Goal: Information Seeking & Learning: Learn about a topic

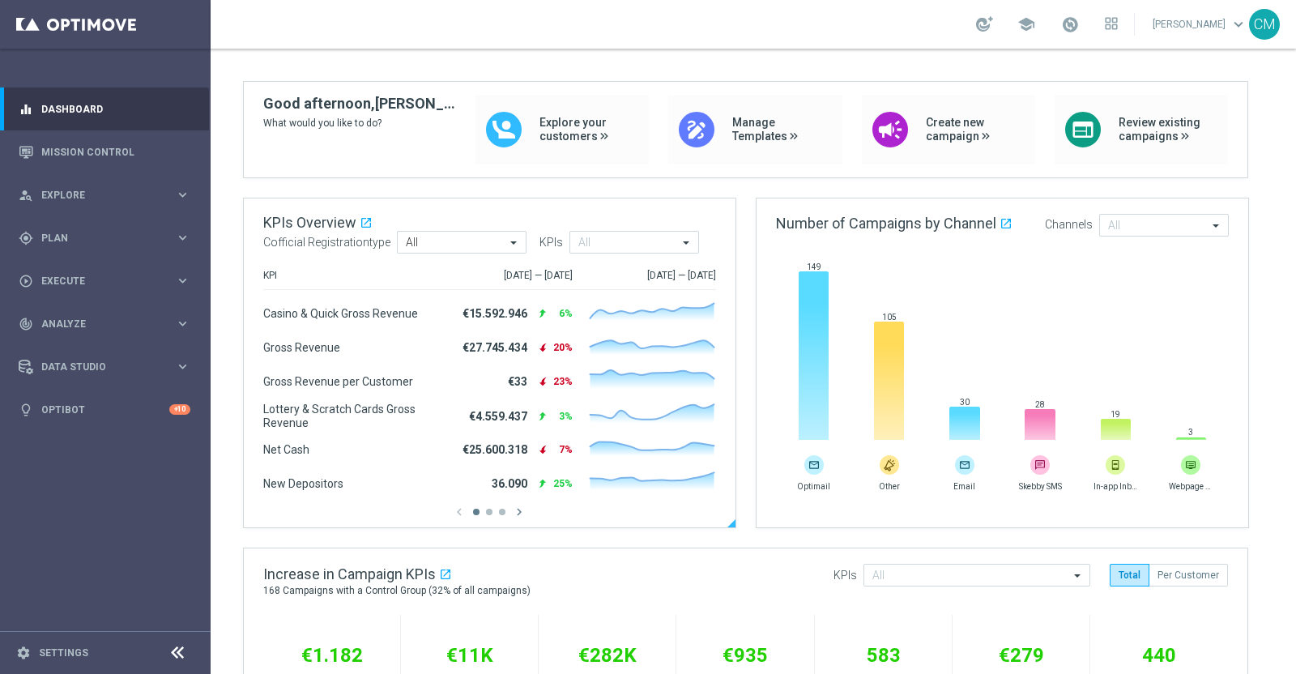
scroll to position [109, 0]
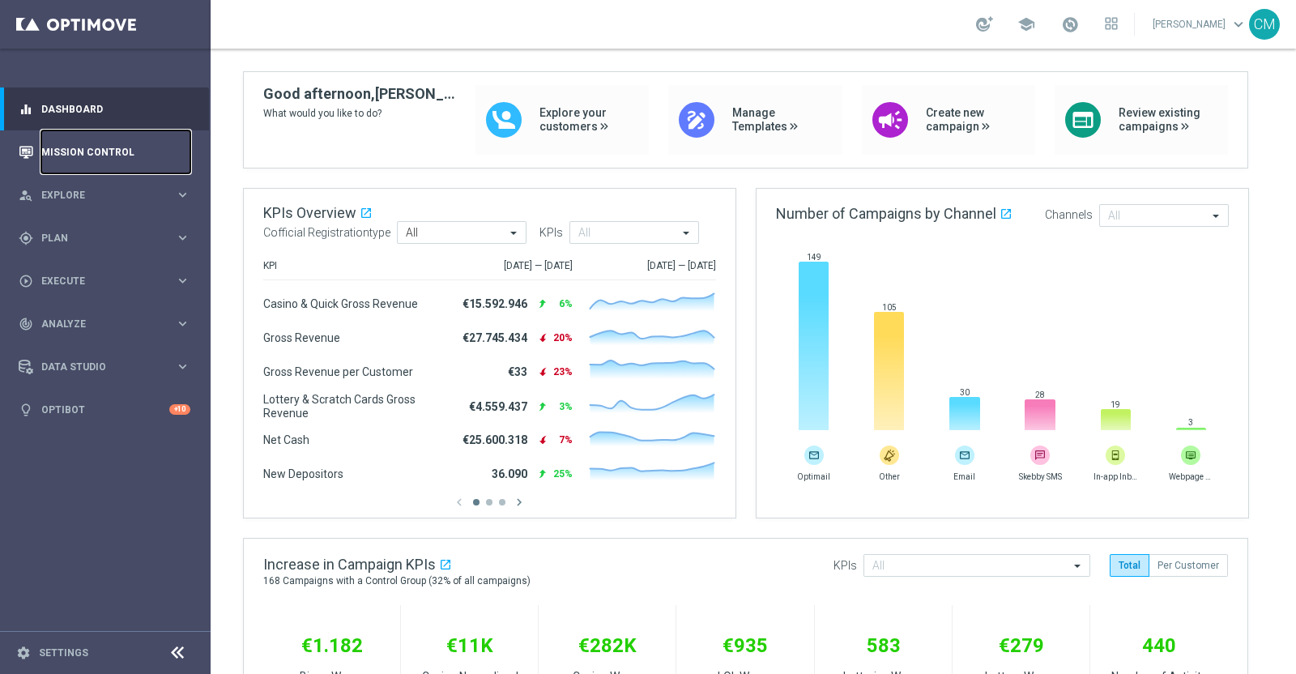
click at [83, 139] on link "Mission Control" at bounding box center [115, 151] width 149 height 43
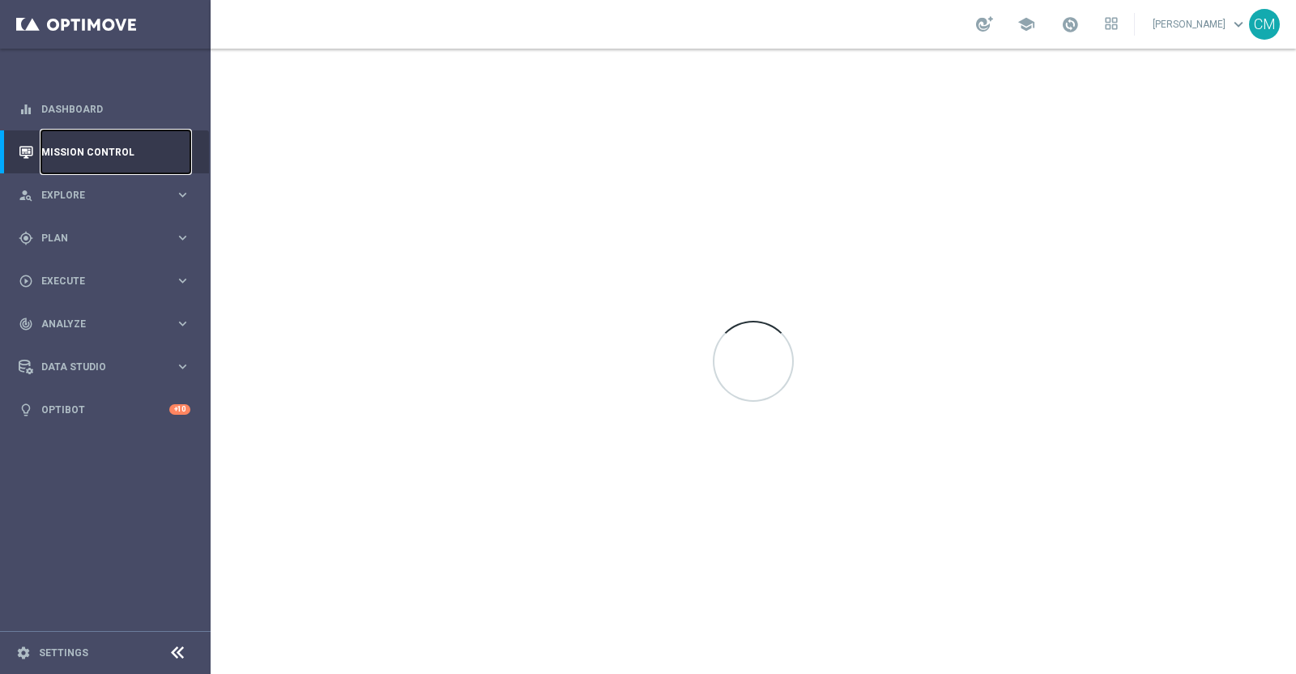
scroll to position [0, 0]
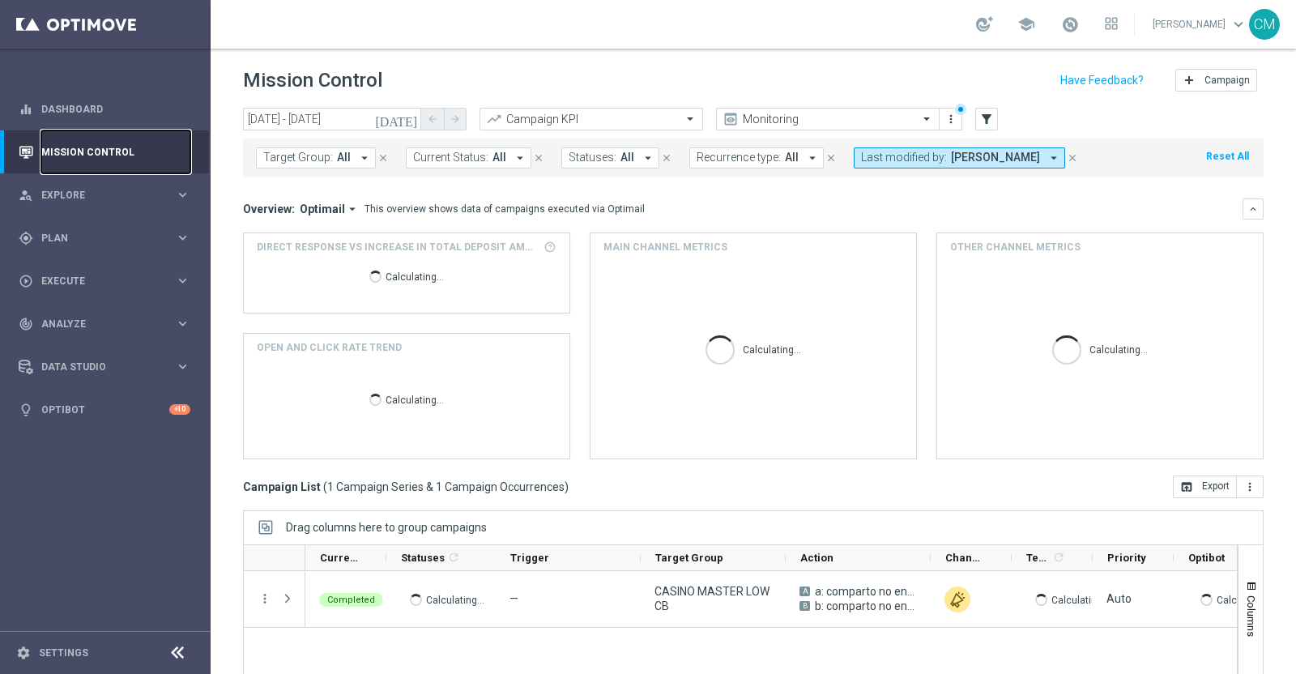
scroll to position [135, 0]
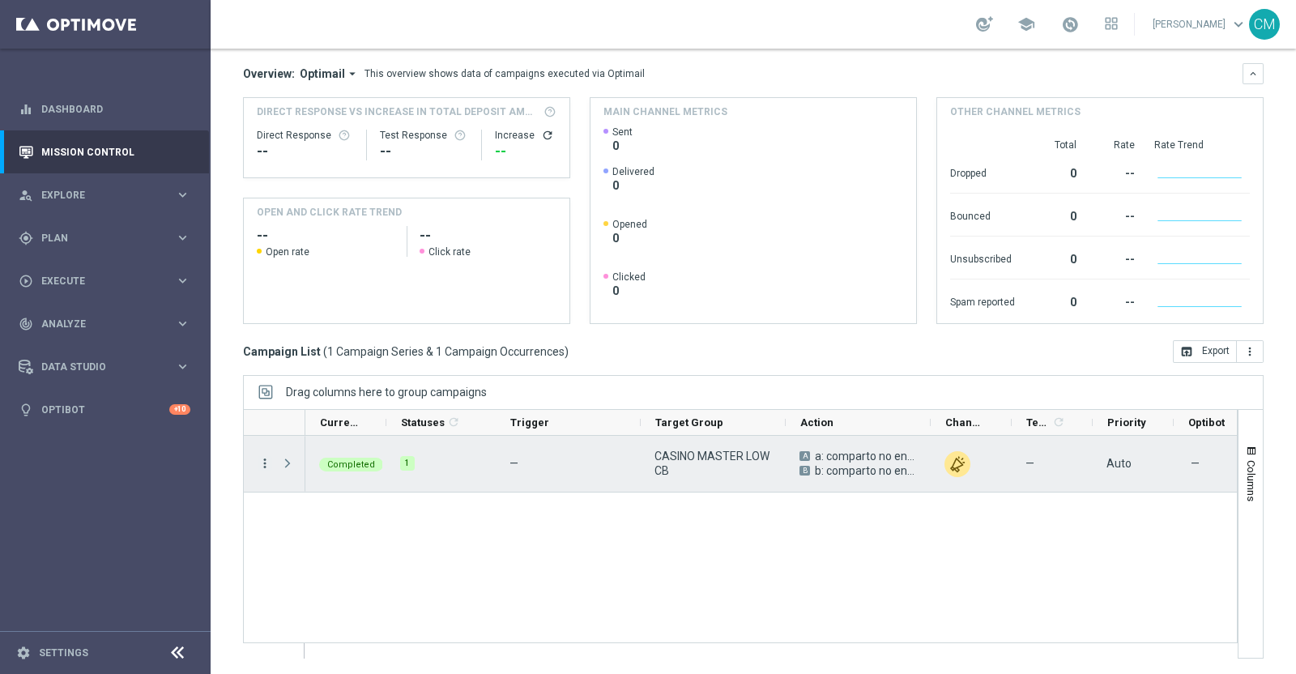
click at [267, 459] on icon "more_vert" at bounding box center [265, 463] width 15 height 15
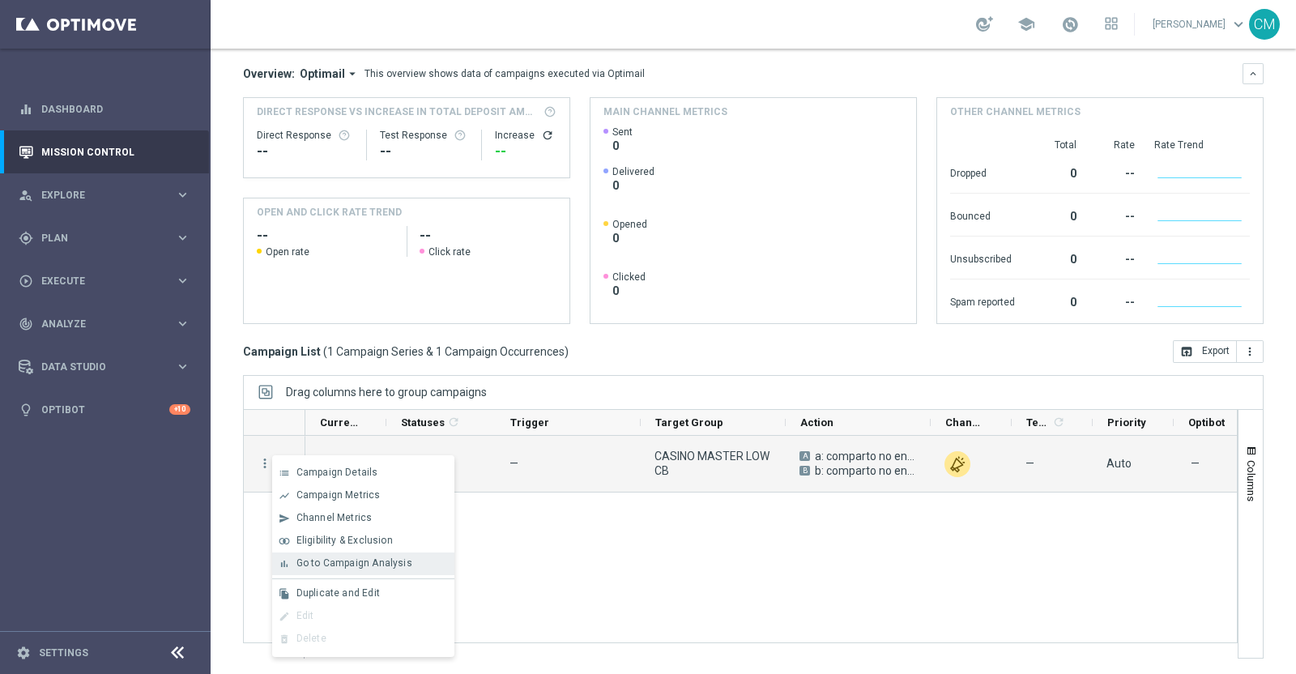
click at [339, 561] on span "Go to Campaign Analysis" at bounding box center [355, 562] width 116 height 11
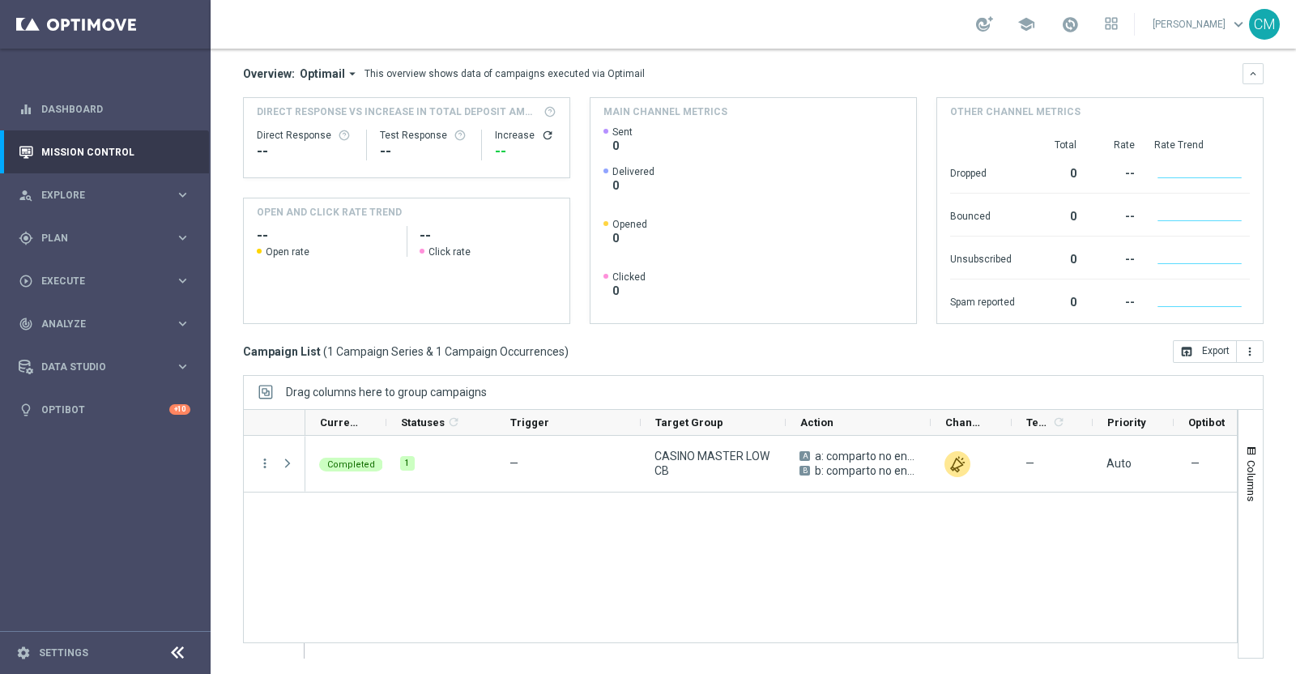
scroll to position [0, 0]
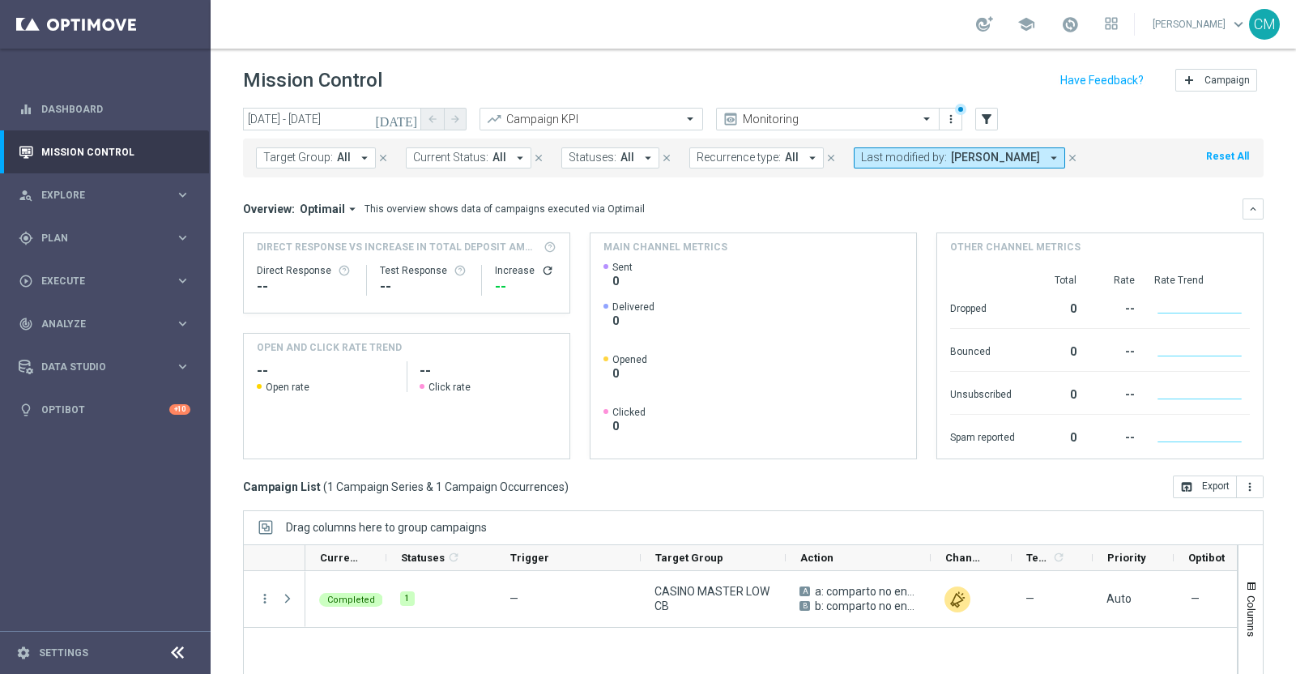
click at [409, 124] on icon "[DATE]" at bounding box center [397, 119] width 44 height 15
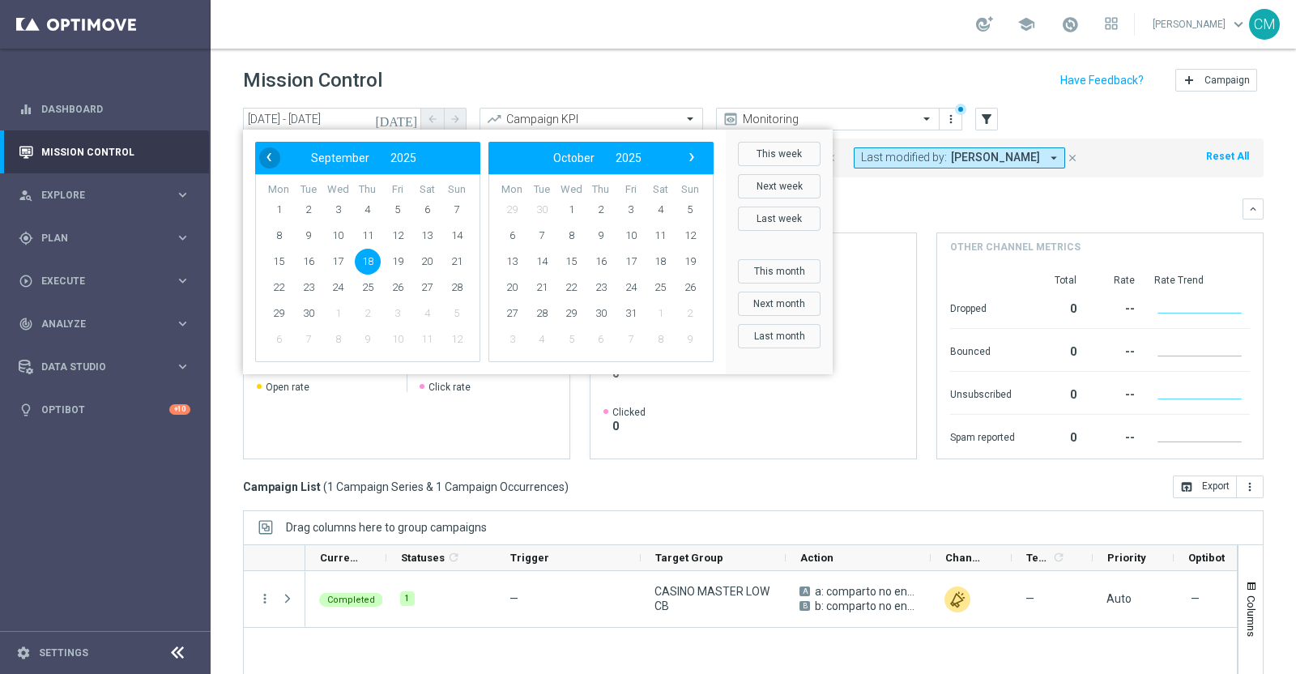
click at [259, 157] on span "‹" at bounding box center [268, 157] width 21 height 21
click at [341, 314] on span "27" at bounding box center [338, 314] width 26 height 26
type input "27 Aug 2025 - 27 Aug 2025"
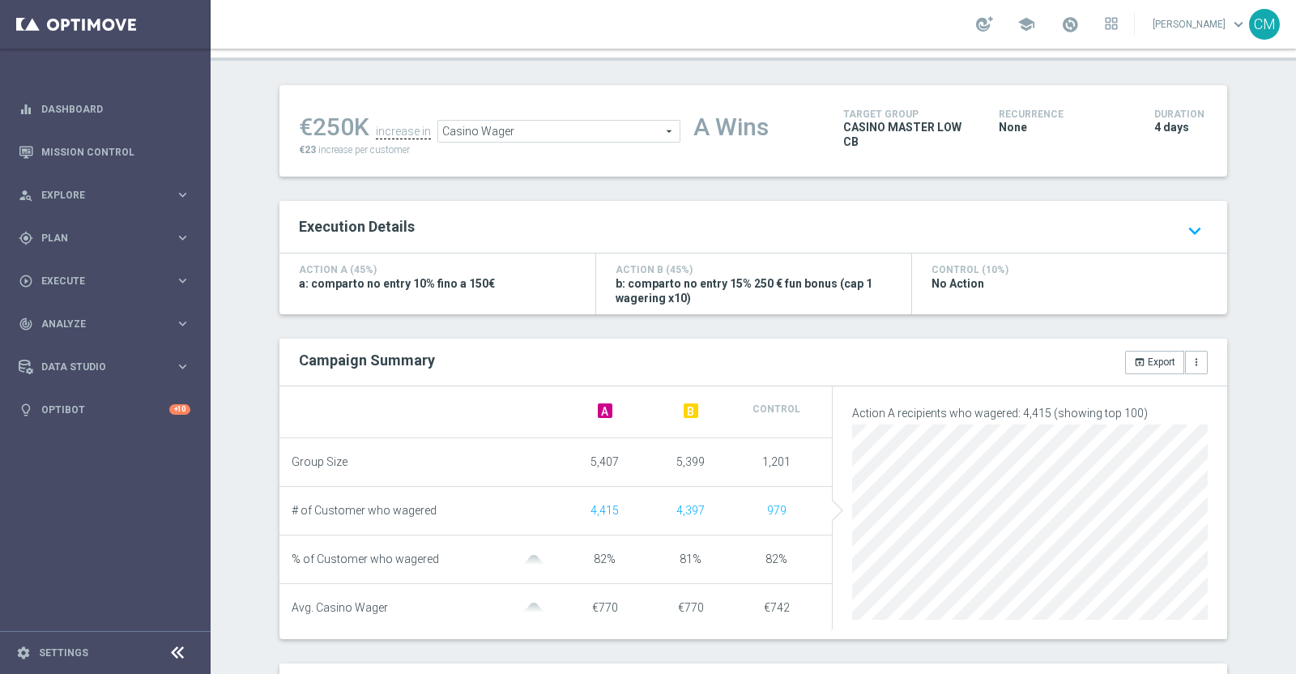
scroll to position [336, 0]
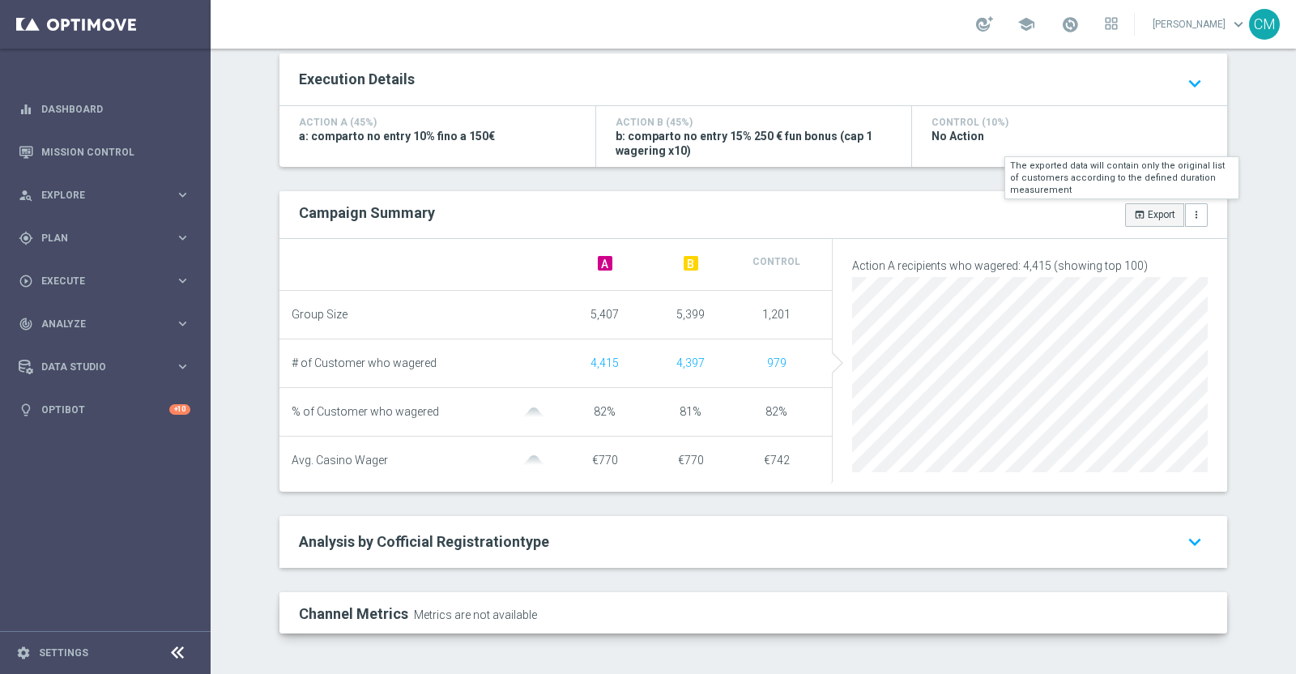
click at [1155, 203] on button "open_in_browser Export" at bounding box center [1155, 214] width 59 height 23
click at [43, 486] on sidenavbar "equalizer Dashboard Mission Control" at bounding box center [105, 337] width 211 height 674
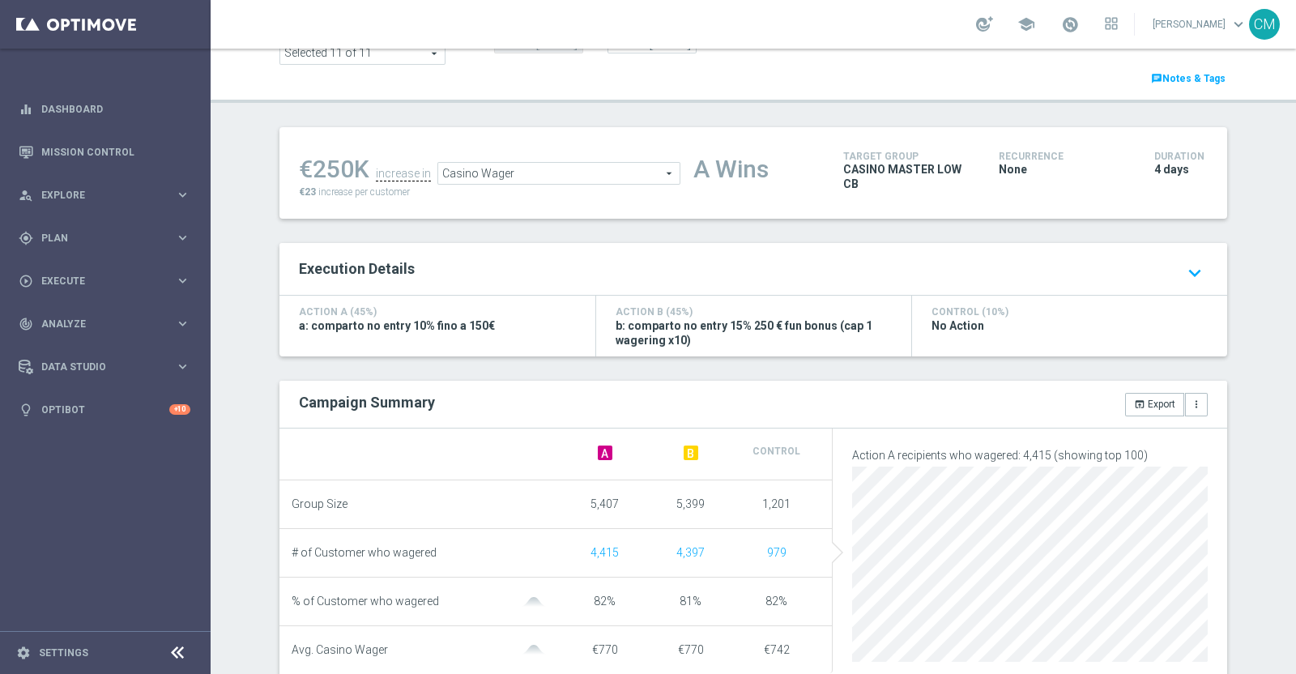
scroll to position [15, 0]
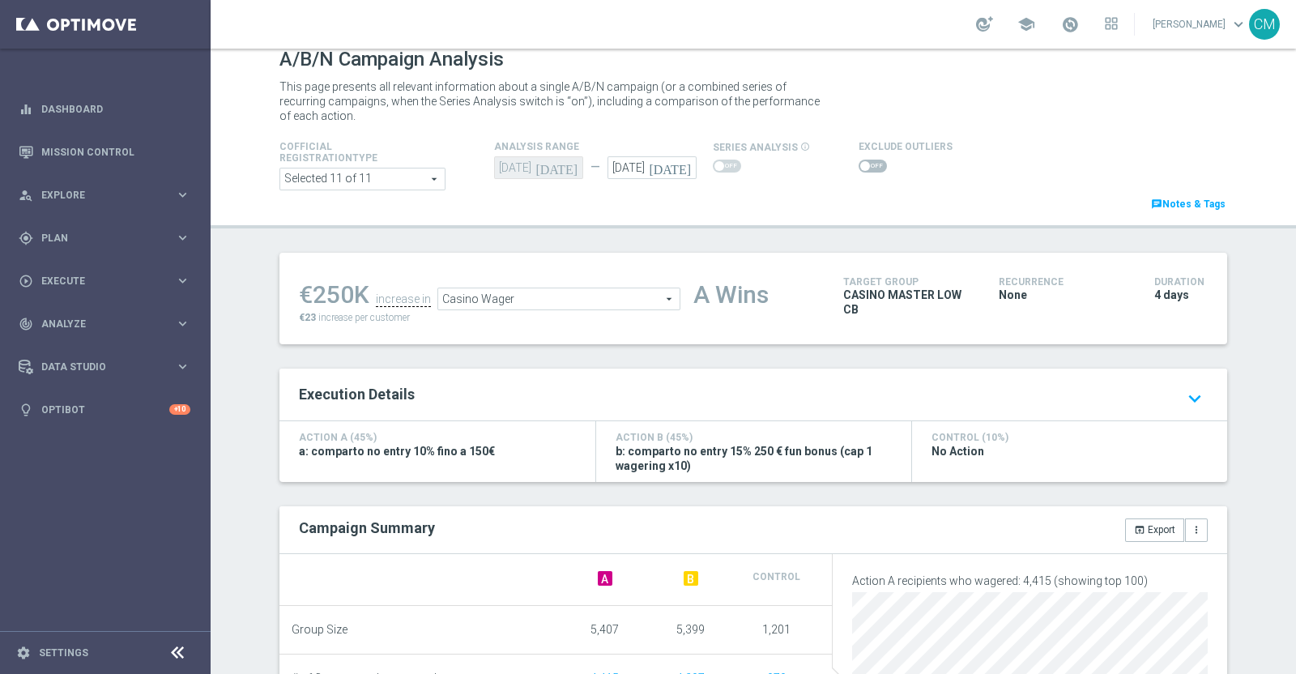
click at [865, 160] on span at bounding box center [873, 166] width 28 height 13
click at [865, 160] on input "checkbox" at bounding box center [873, 166] width 28 height 13
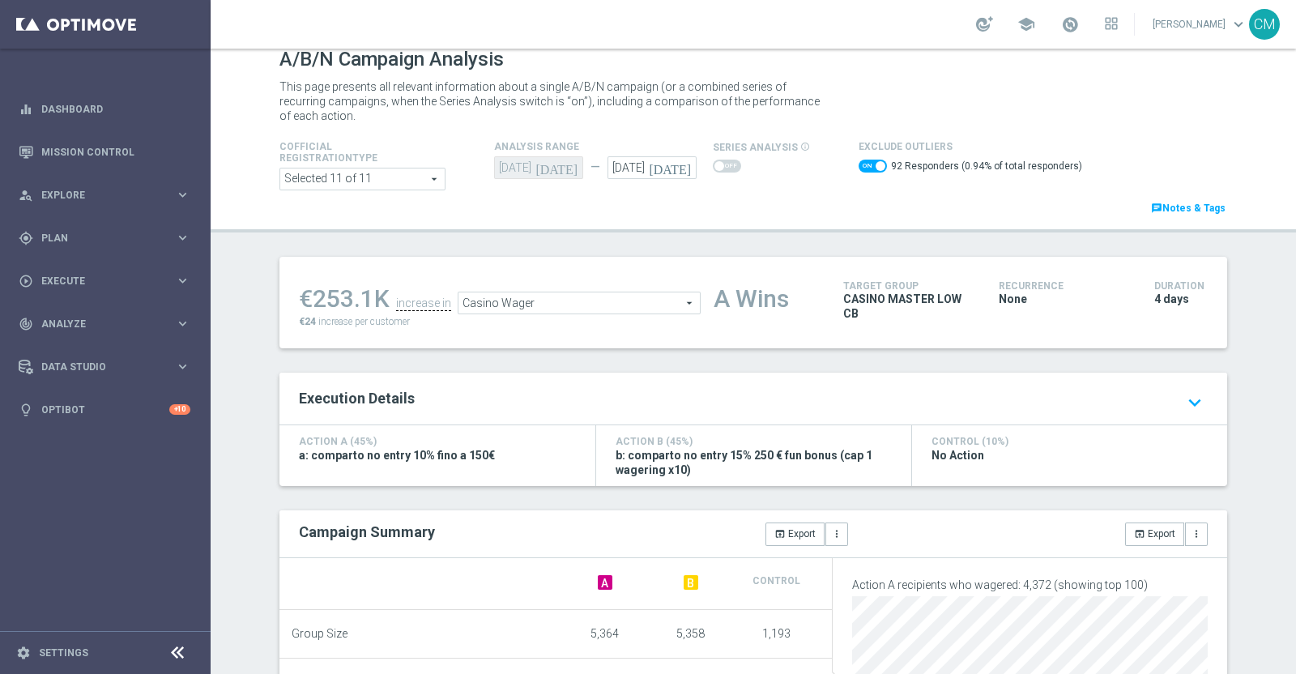
click at [859, 168] on span at bounding box center [873, 166] width 28 height 13
click at [859, 168] on input "checkbox" at bounding box center [873, 166] width 28 height 13
checkbox input "false"
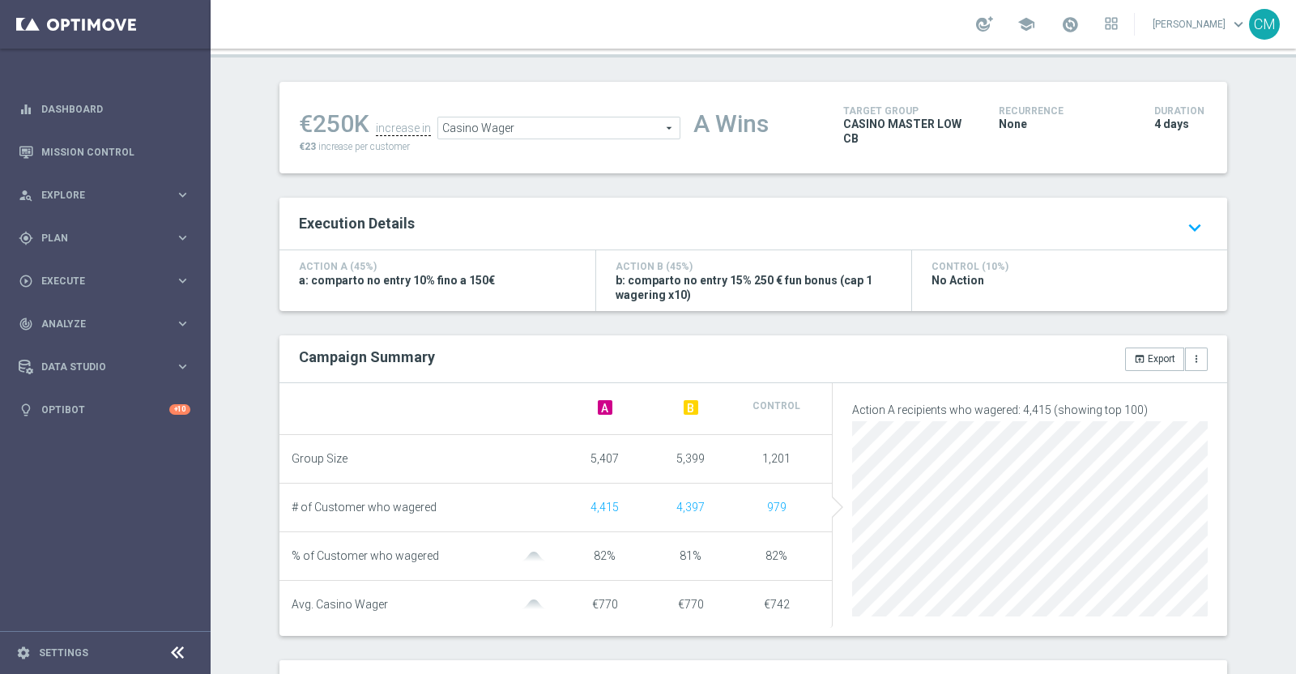
scroll to position [200, 0]
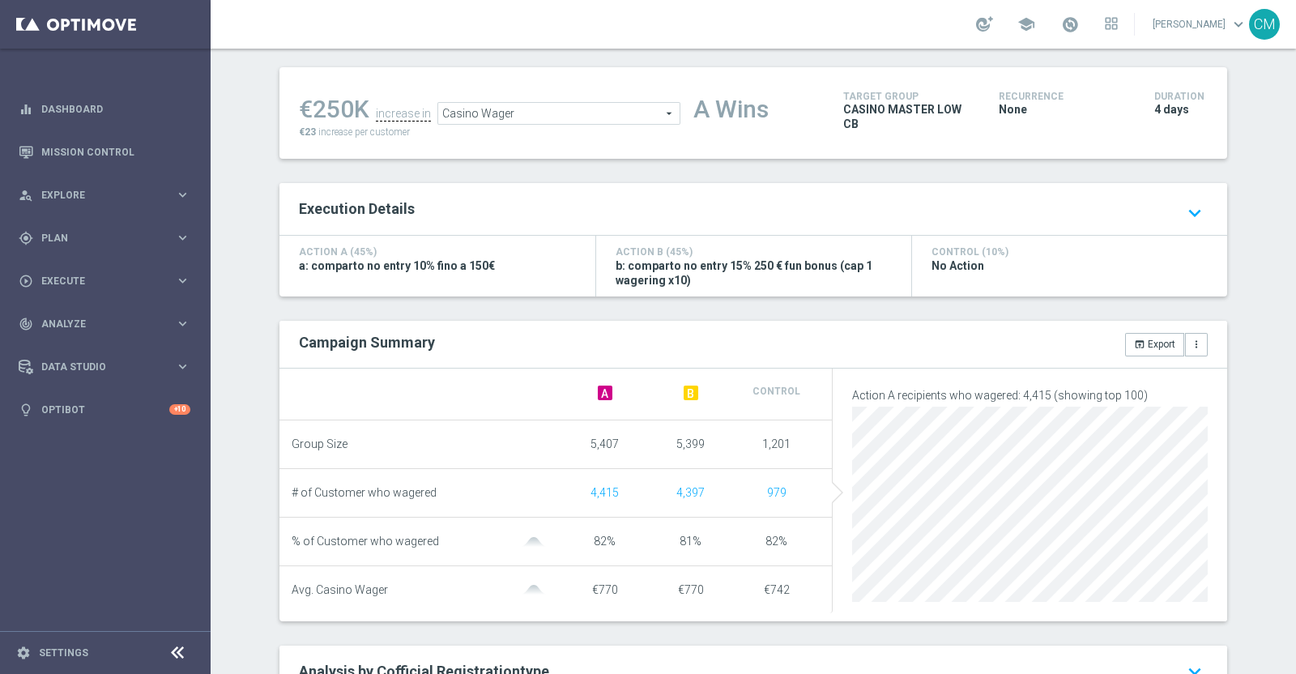
click at [592, 114] on span "Casino Wager" at bounding box center [558, 113] width 241 height 21
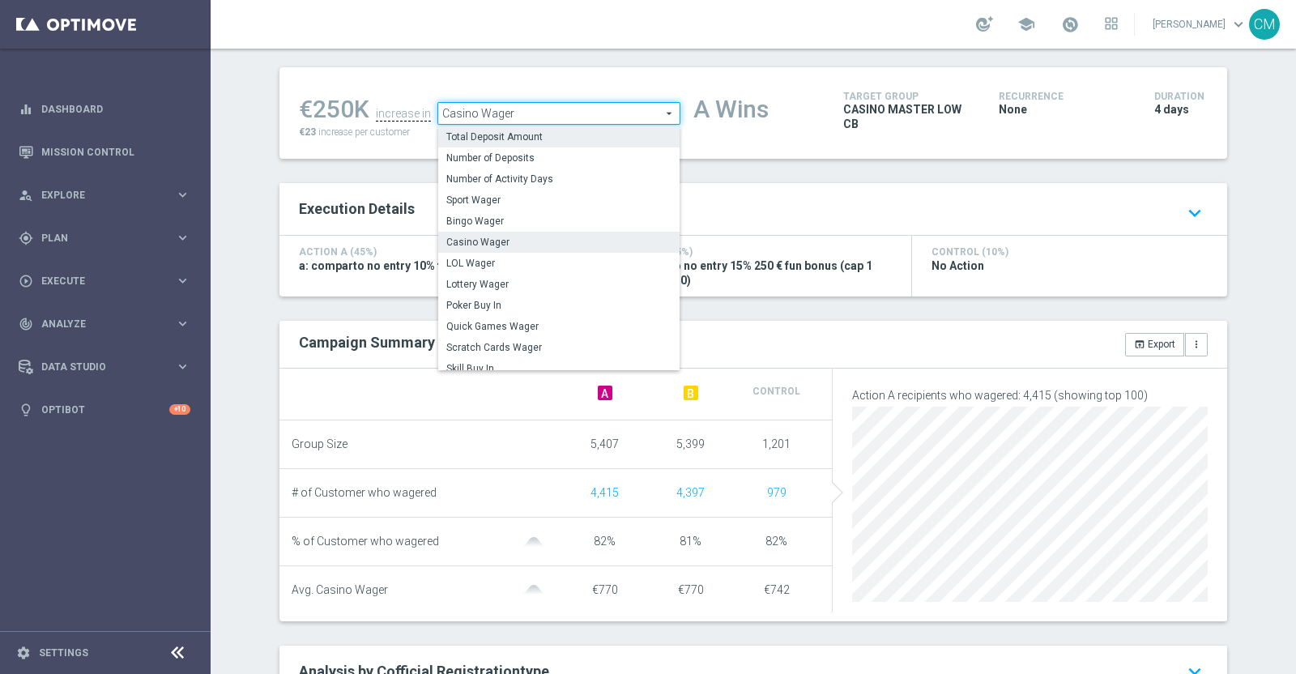
click at [532, 139] on span "Total Deposit Amount" at bounding box center [558, 136] width 225 height 13
type input "Total Deposit Amount"
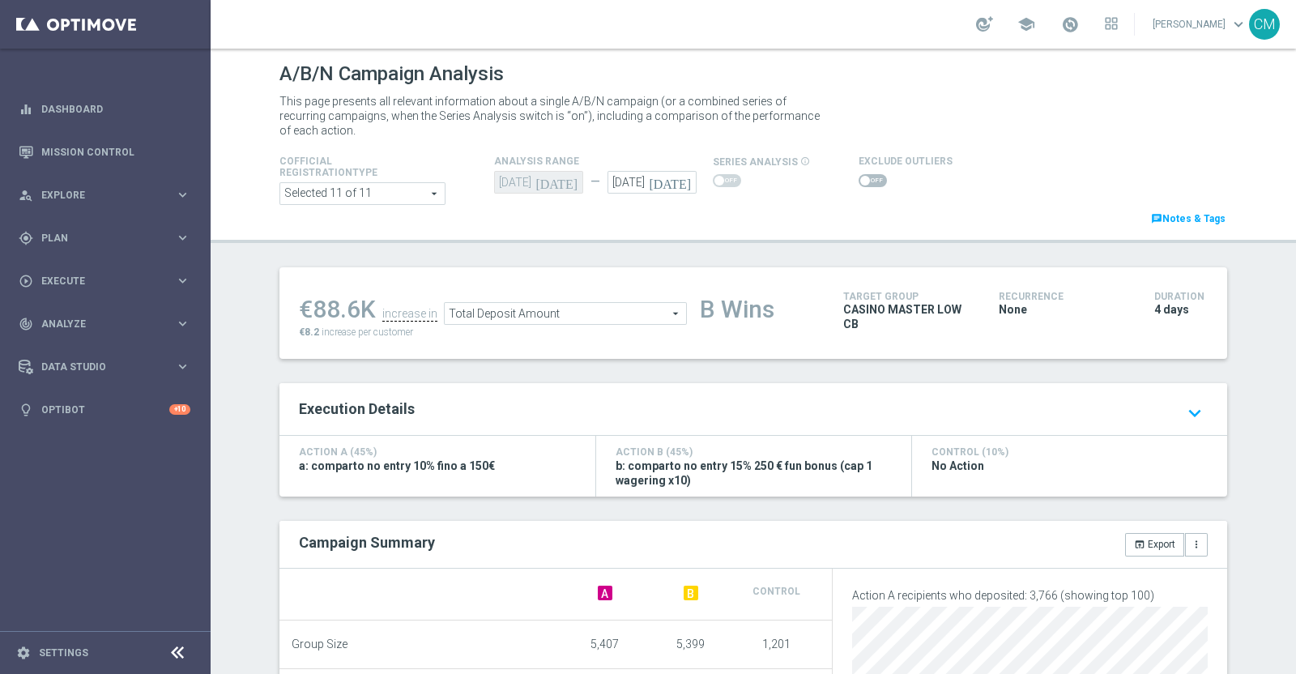
click at [864, 182] on span at bounding box center [873, 180] width 28 height 13
click at [864, 182] on input "checkbox" at bounding box center [873, 180] width 28 height 13
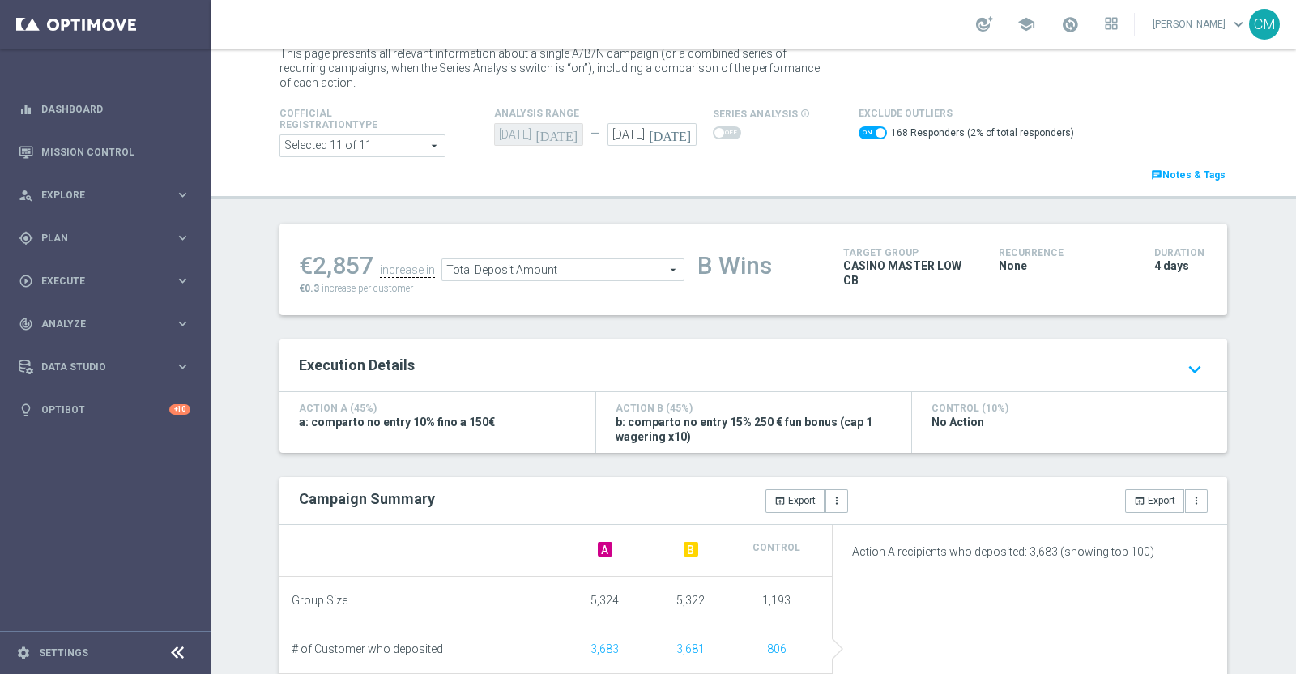
scroll to position [16, 0]
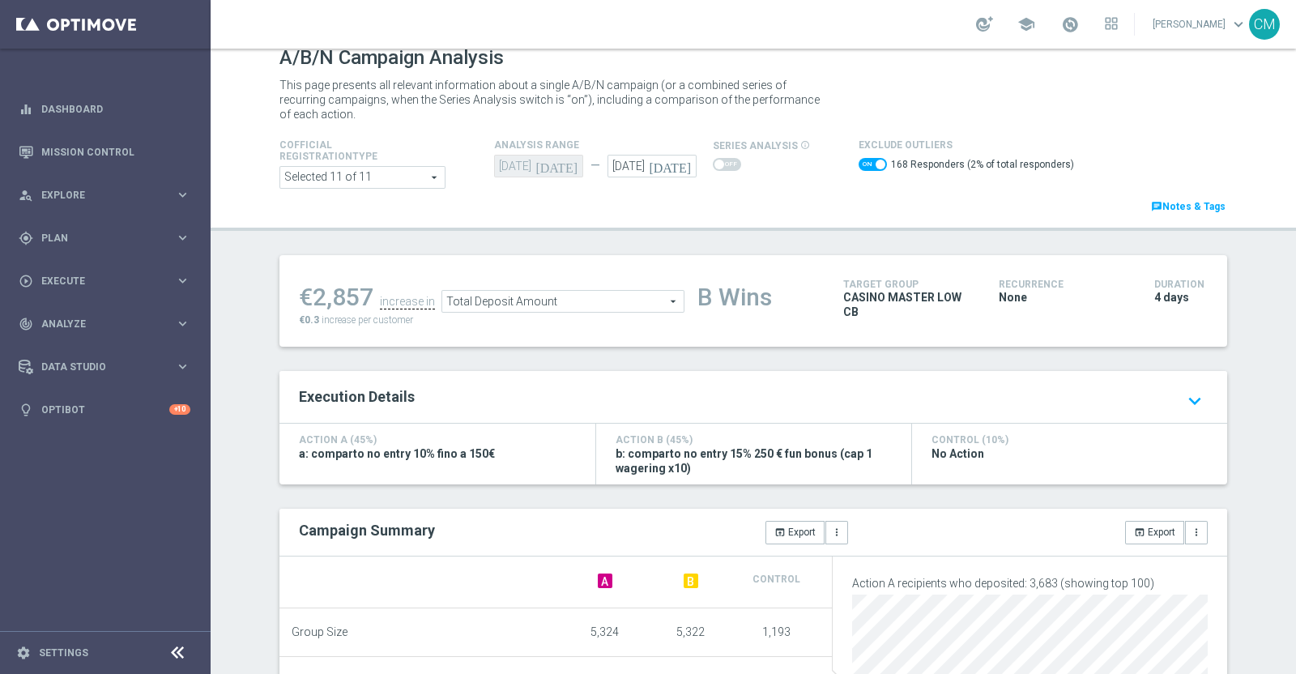
click at [859, 160] on span at bounding box center [873, 164] width 28 height 13
click at [859, 160] on input "checkbox" at bounding box center [873, 164] width 28 height 13
checkbox input "false"
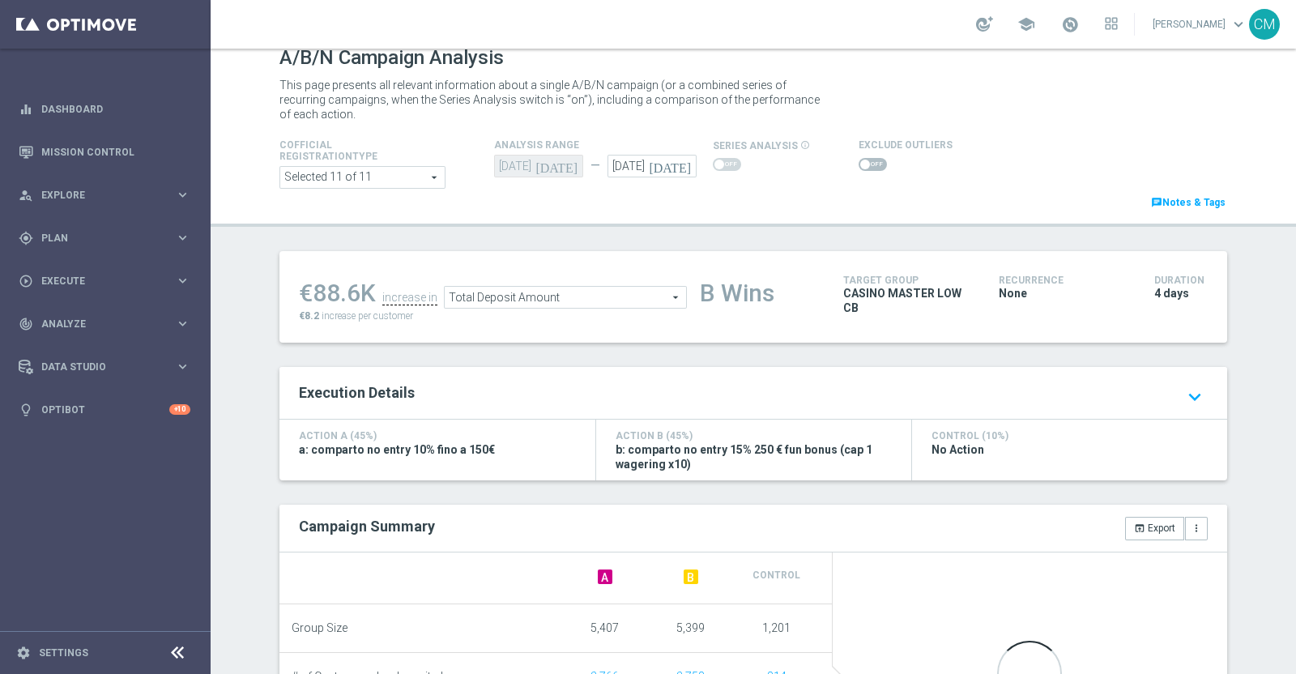
click at [618, 297] on span "Total Deposit Amount" at bounding box center [565, 297] width 241 height 21
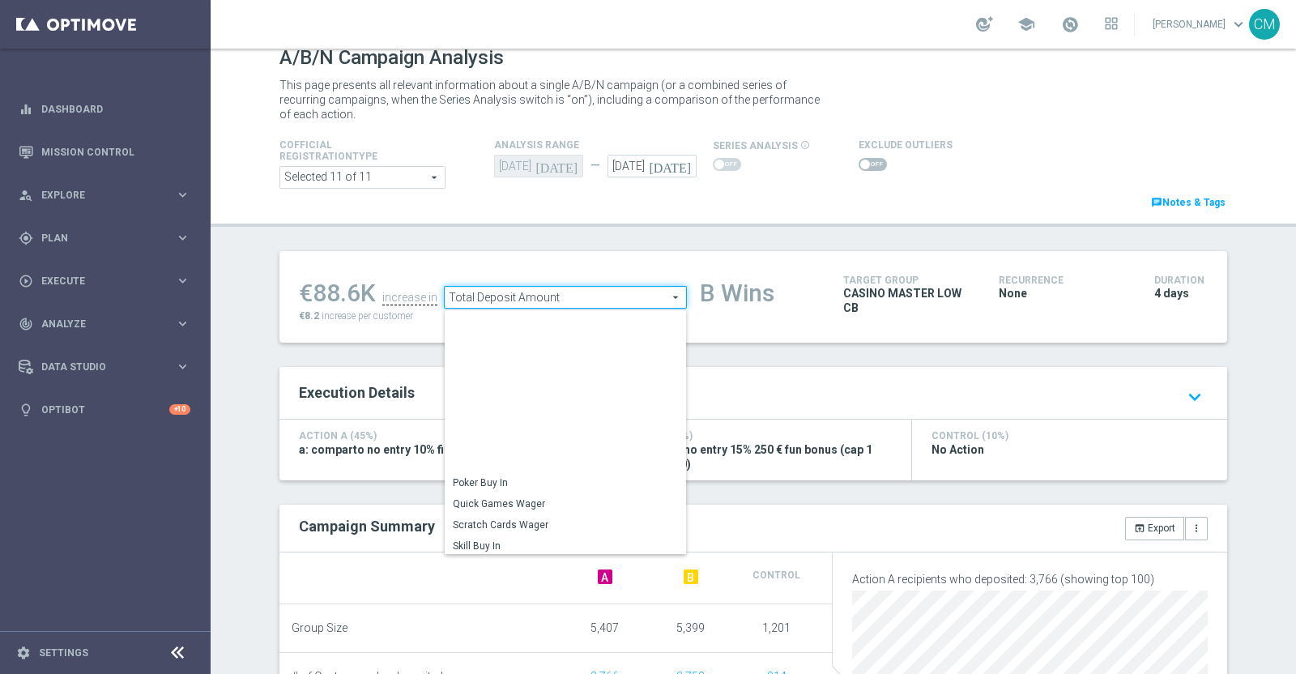
scroll to position [252, 0]
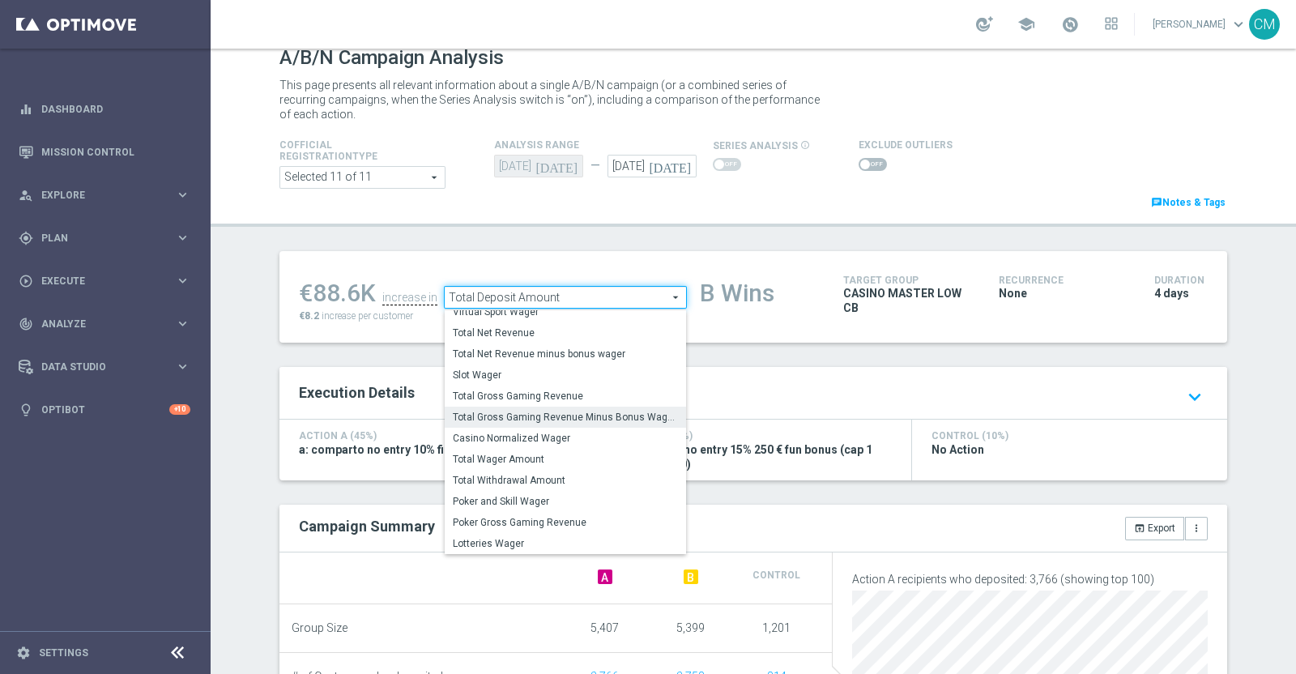
click at [581, 411] on span "Total Gross Gaming Revenue Minus Bonus Wagared" at bounding box center [565, 417] width 225 height 13
type input "Total Gross Gaming Revenue Minus Bonus Wagared"
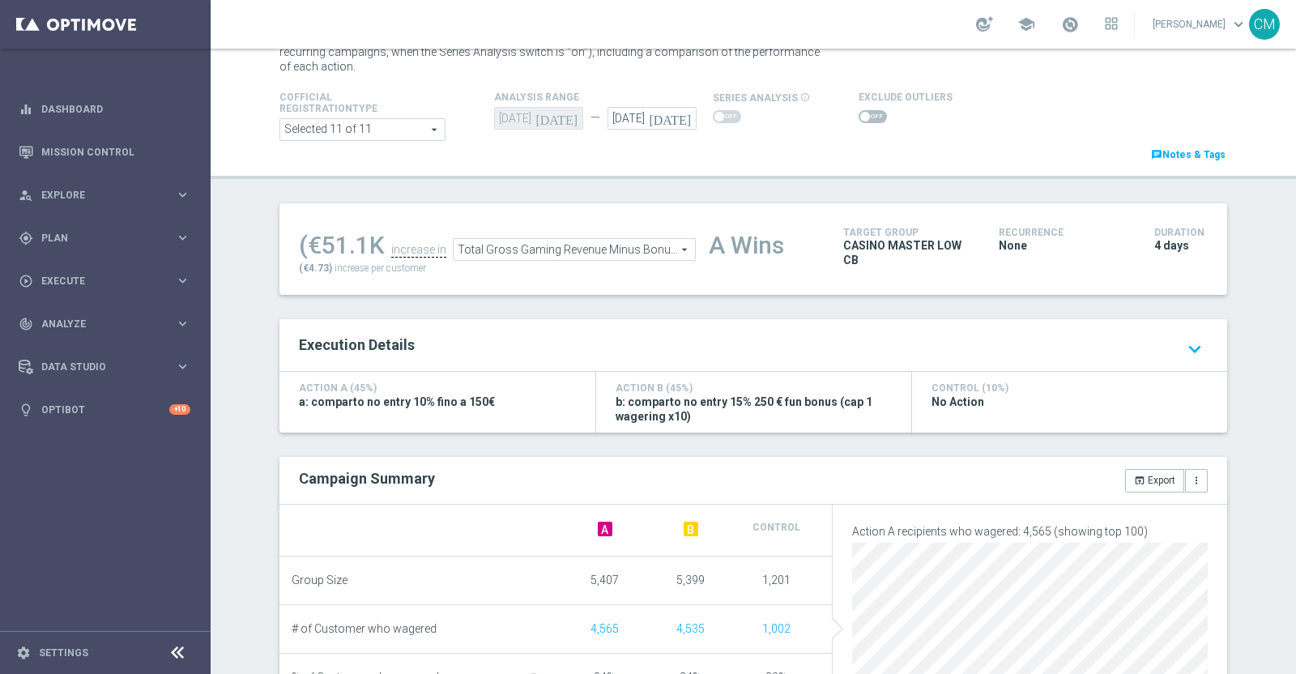
scroll to position [62, 0]
click at [859, 122] on span at bounding box center [873, 118] width 28 height 13
click at [859, 122] on input "checkbox" at bounding box center [873, 118] width 28 height 13
checkbox input "true"
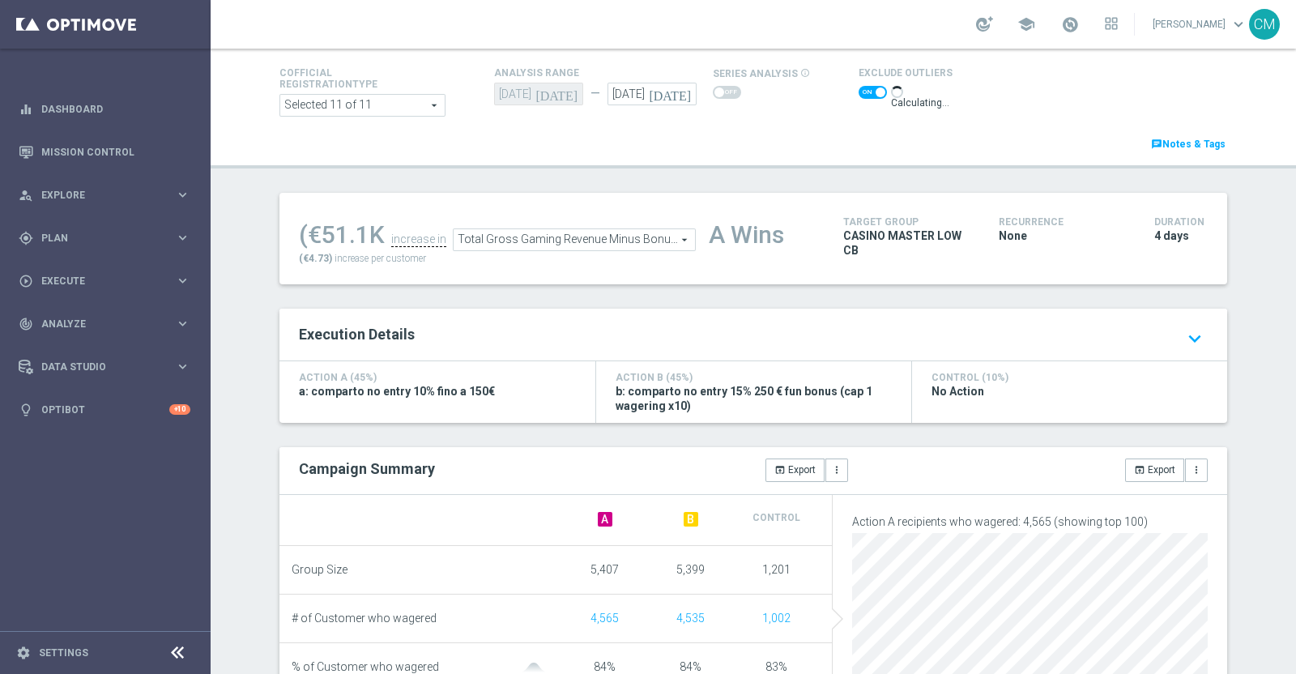
scroll to position [75, 0]
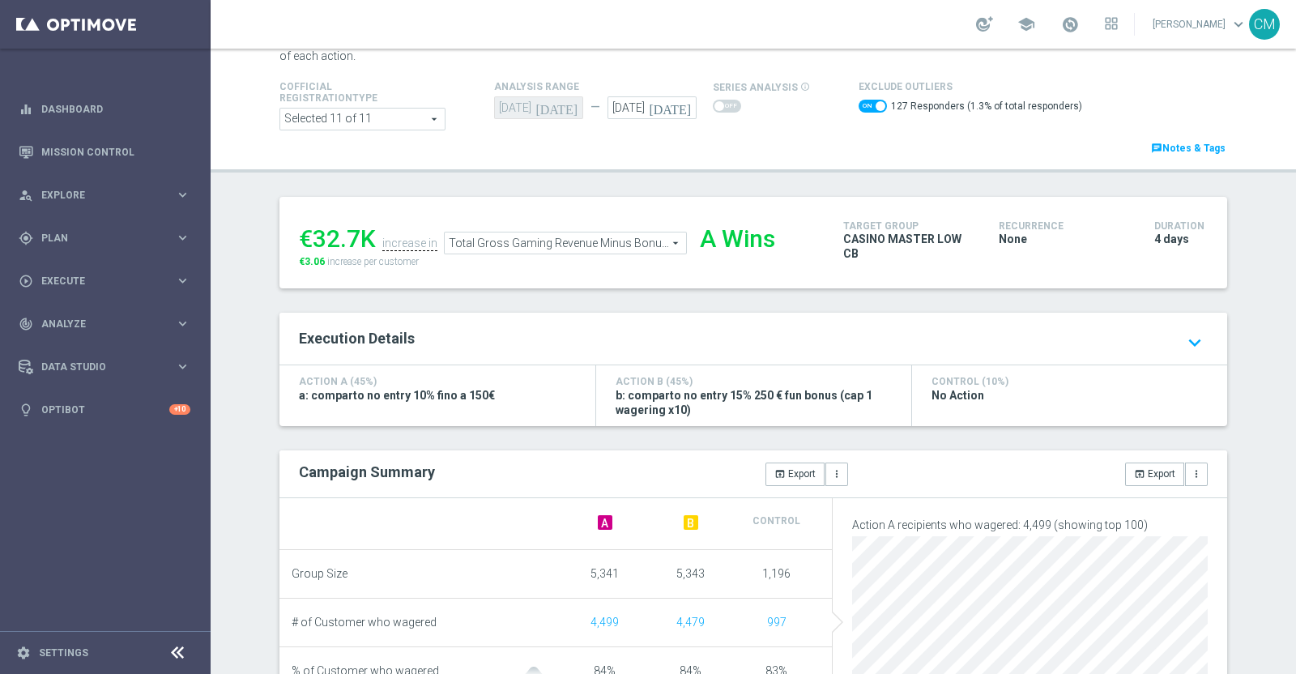
click at [0, 496] on sidenavbar "equalizer Dashboard Mission Control" at bounding box center [105, 337] width 211 height 674
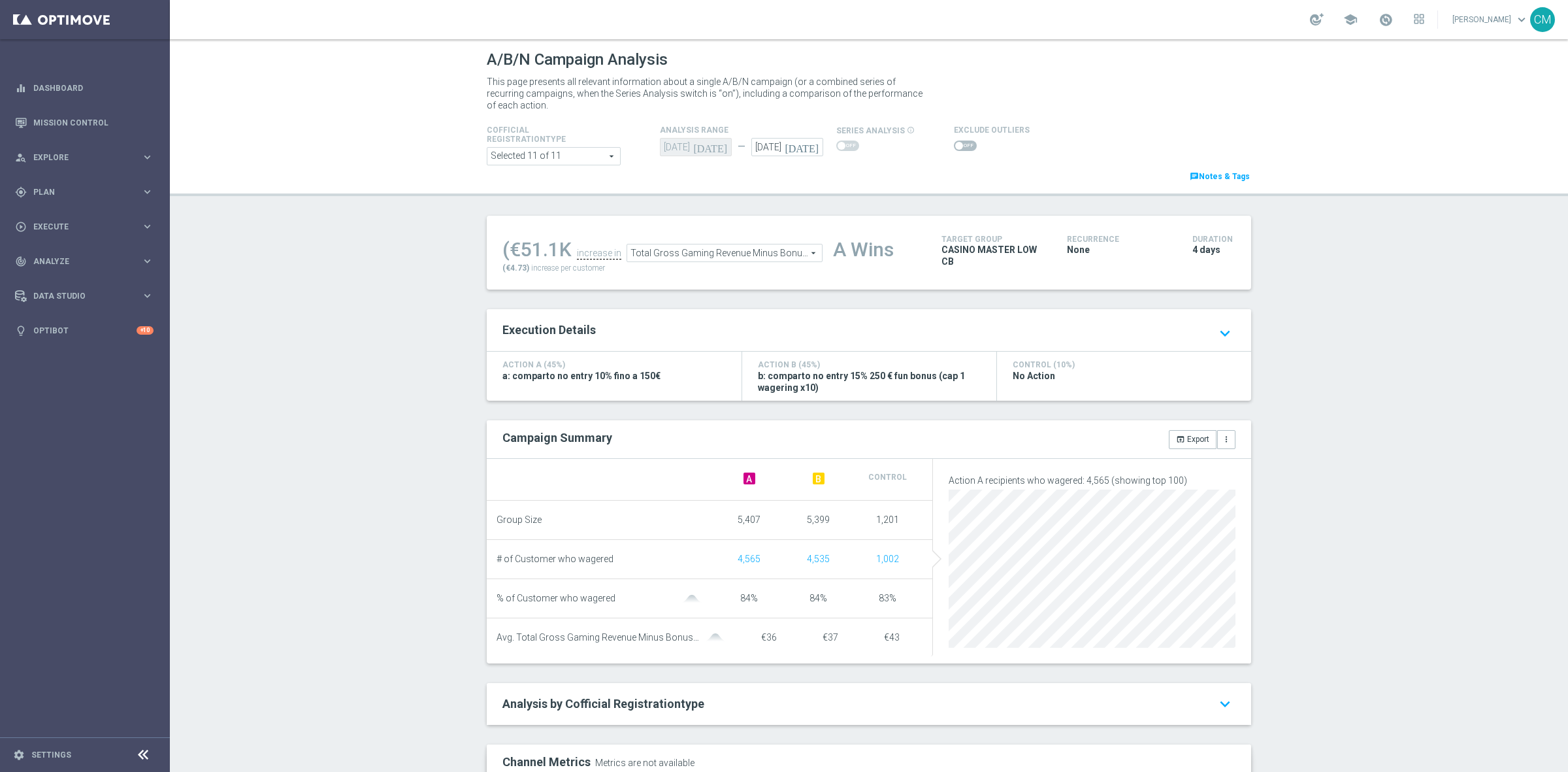
click at [794, 249] on span "Total Gross Gaming Revenue Minus Bonus Wagared" at bounding box center [724, 252] width 194 height 17
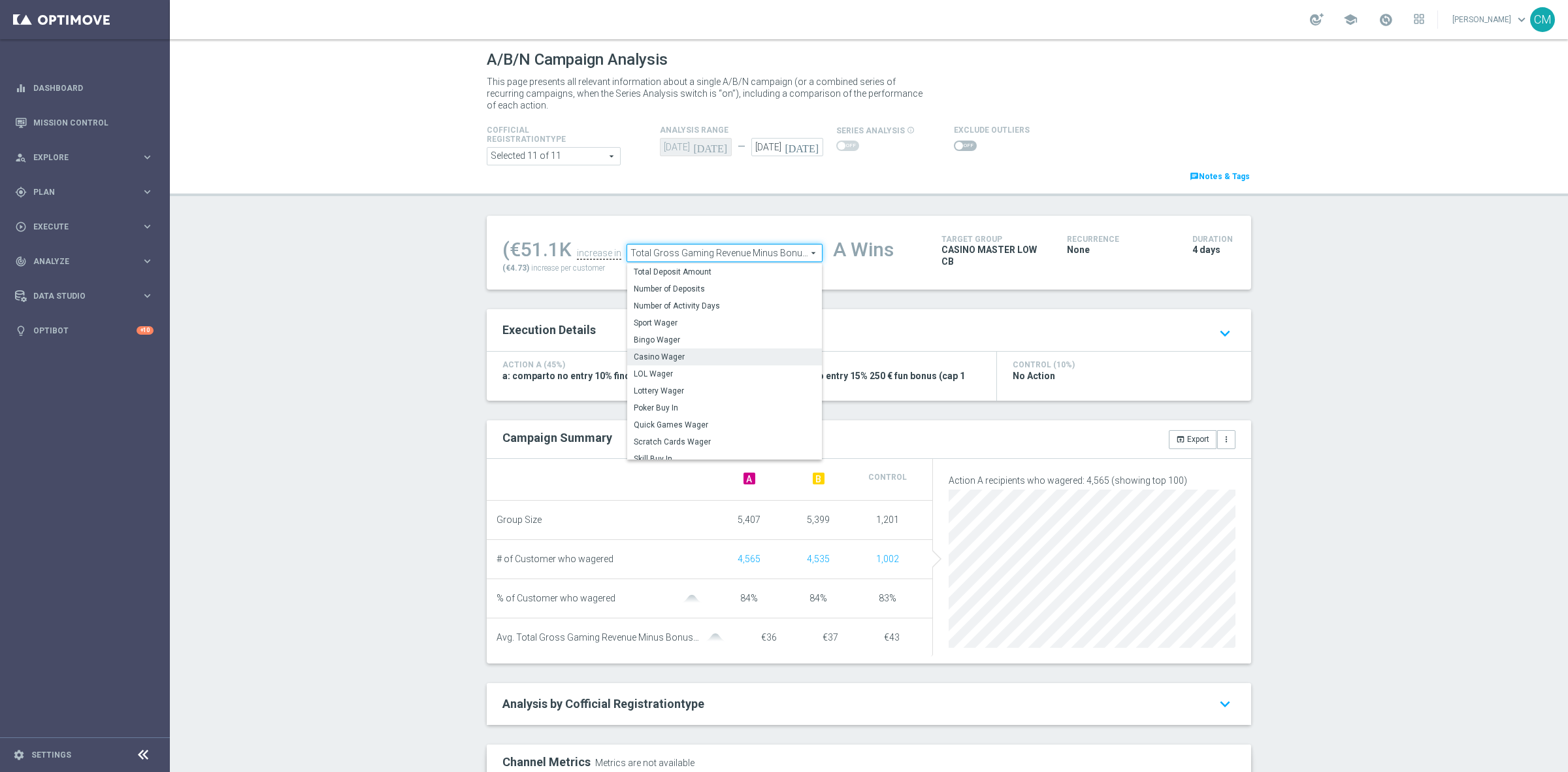
click at [703, 352] on span "Casino Wager" at bounding box center [724, 357] width 181 height 10
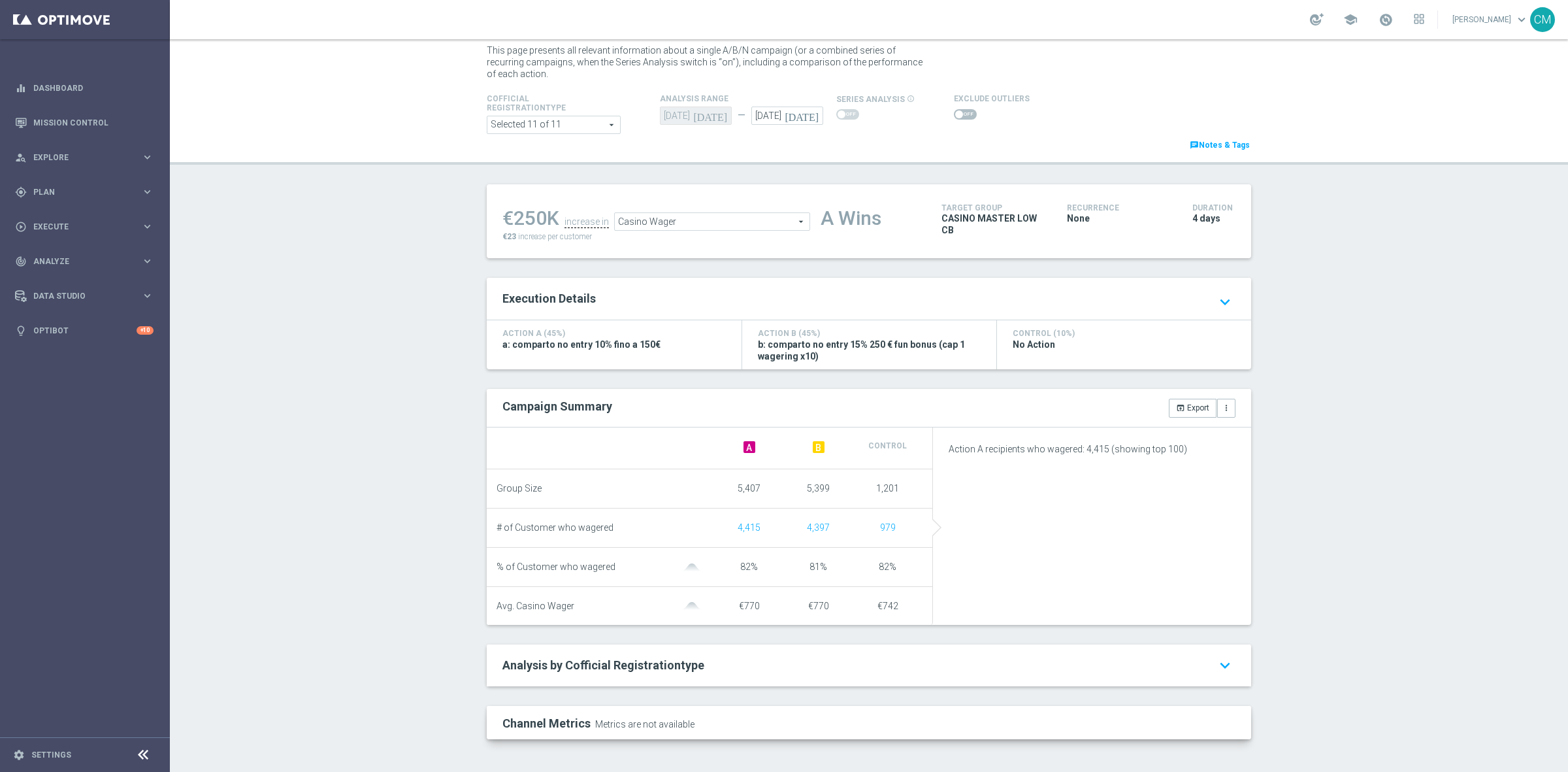
scroll to position [44, 0]
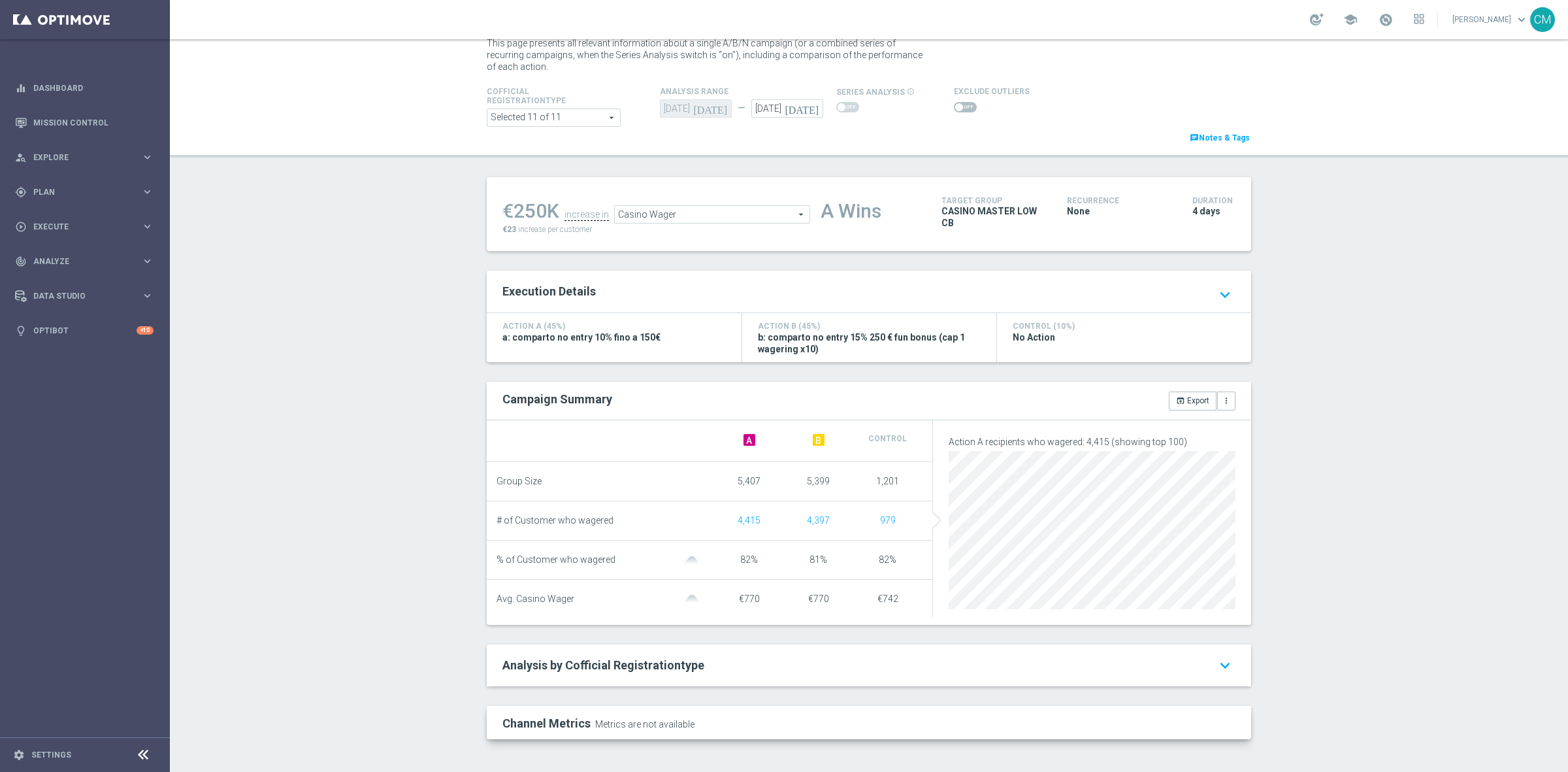
drag, startPoint x: 755, startPoint y: 607, endPoint x: 920, endPoint y: 599, distance: 165.2
click at [920, 543] on li "Avg. Casino Wager €770 €770 €742" at bounding box center [709, 599] width 446 height 39
click at [911, 543] on li "Avg. Casino Wager €770 €770 €742" at bounding box center [709, 599] width 446 height 39
click at [644, 212] on span "Casino Wager" at bounding box center [711, 214] width 194 height 17
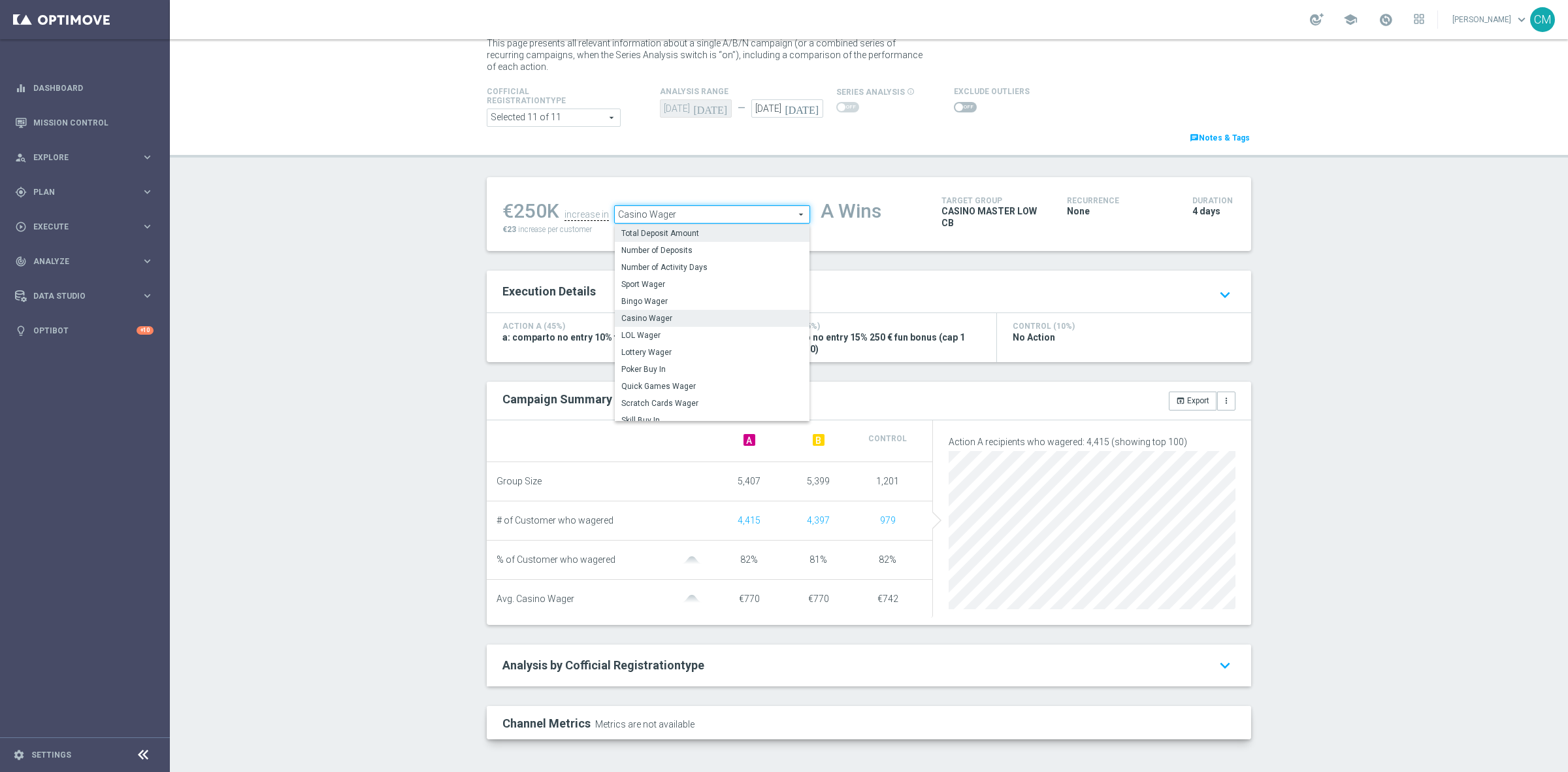
click at [659, 234] on label "Total Deposit Amount" at bounding box center [711, 233] width 194 height 17
type input "Total Deposit Amount"
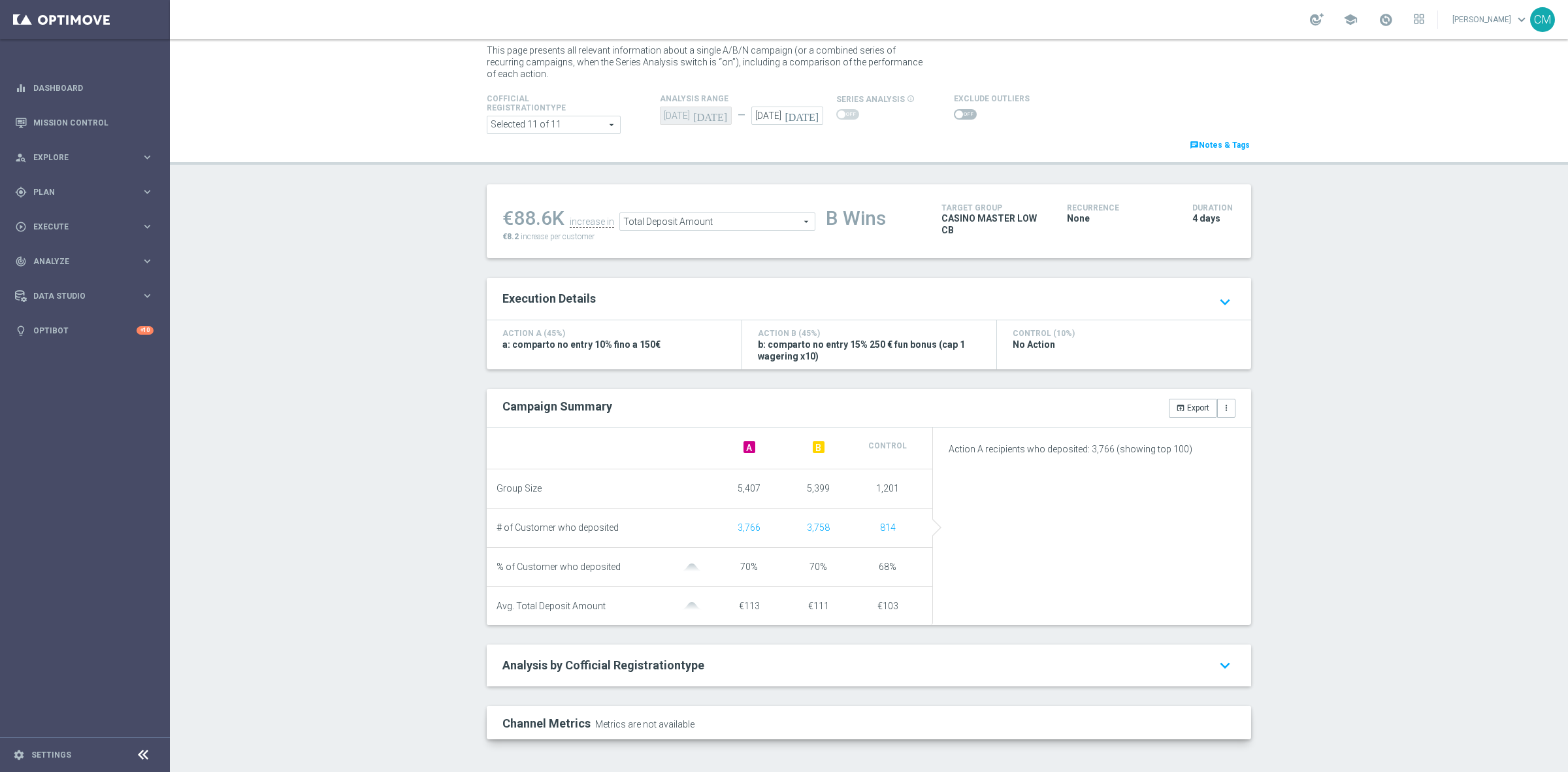
scroll to position [44, 0]
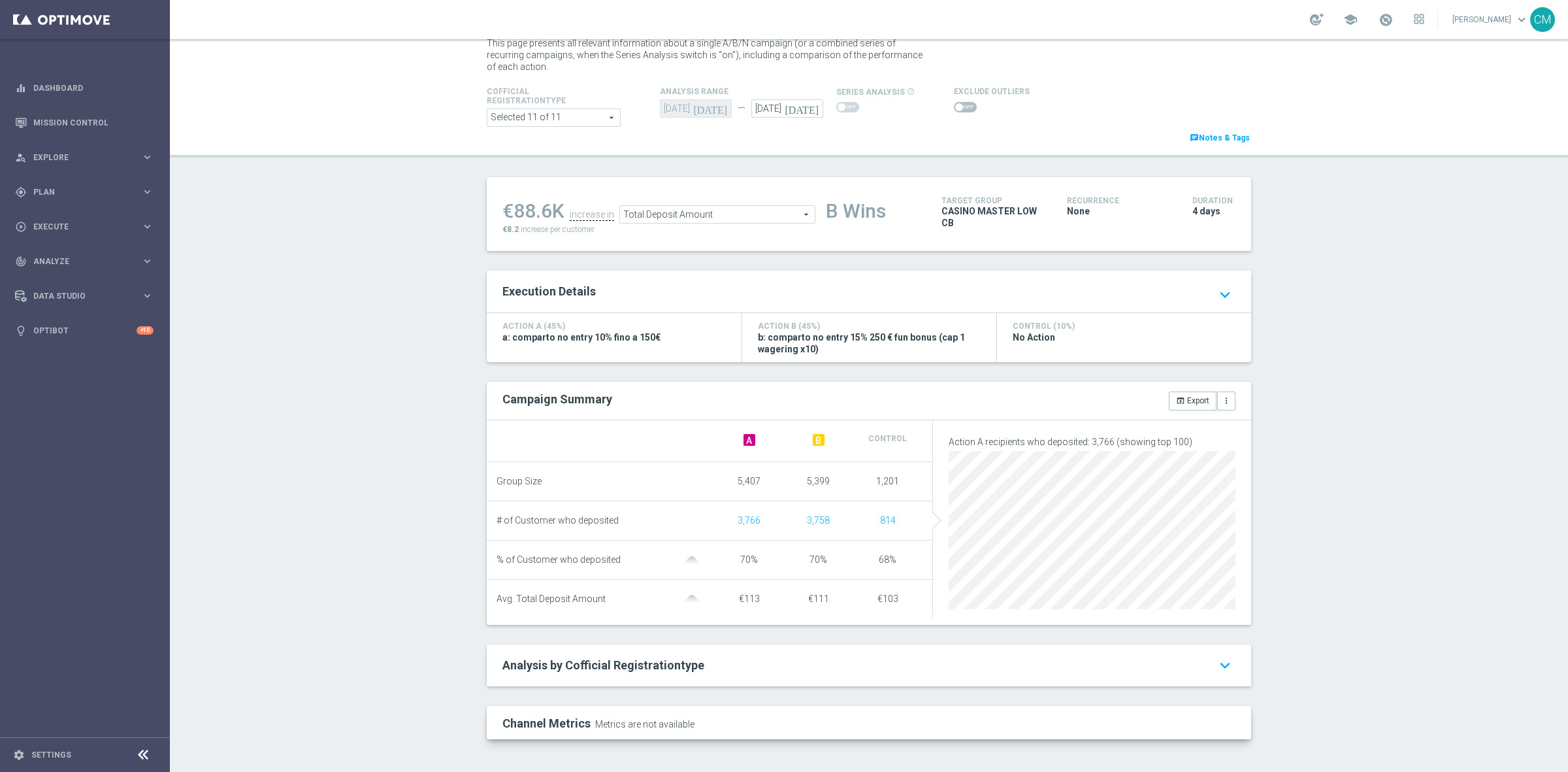
click at [709, 210] on span "Total Deposit Amount" at bounding box center [717, 214] width 194 height 17
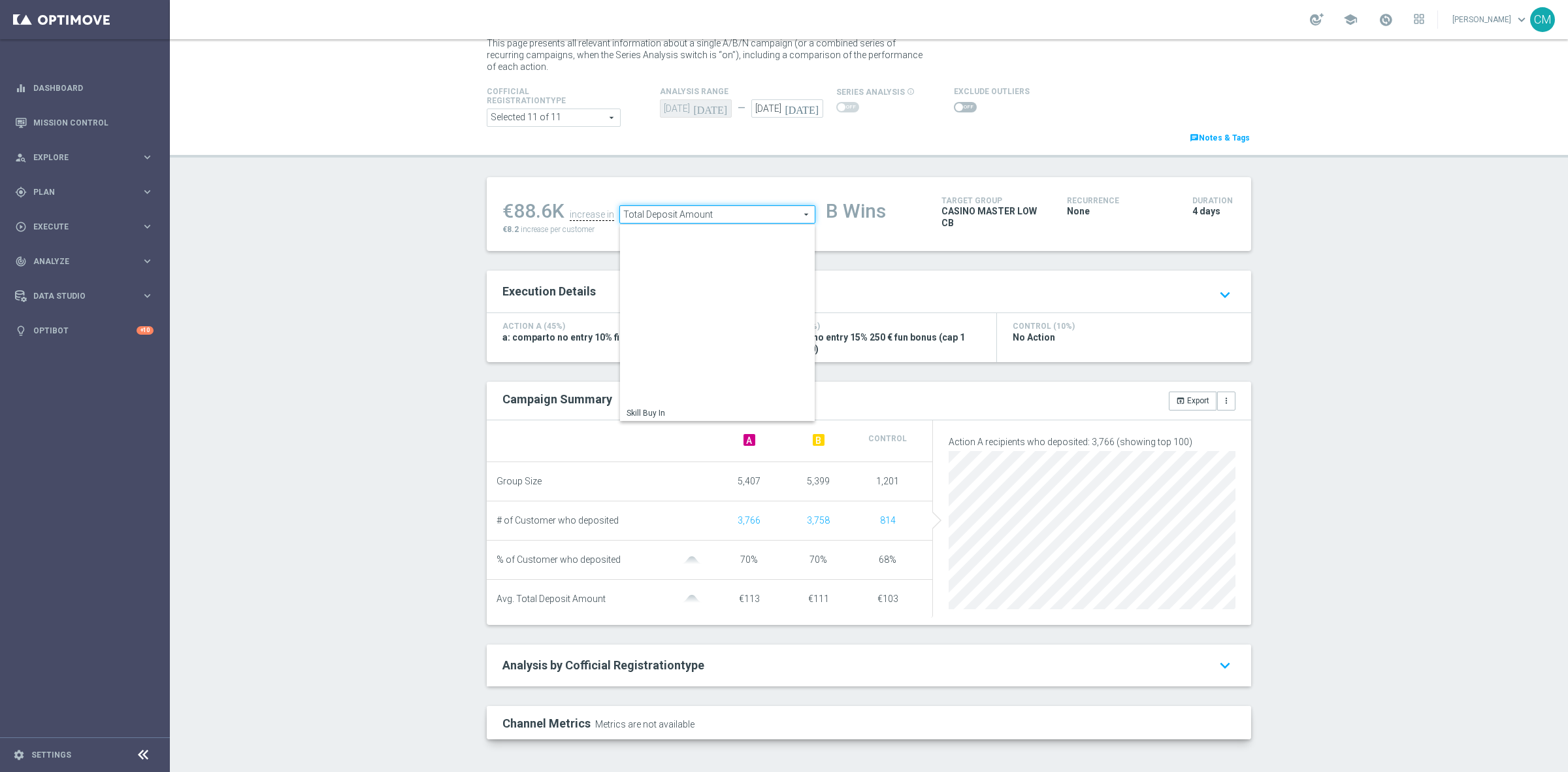
scroll to position [203, 0]
